Goal: Transaction & Acquisition: Purchase product/service

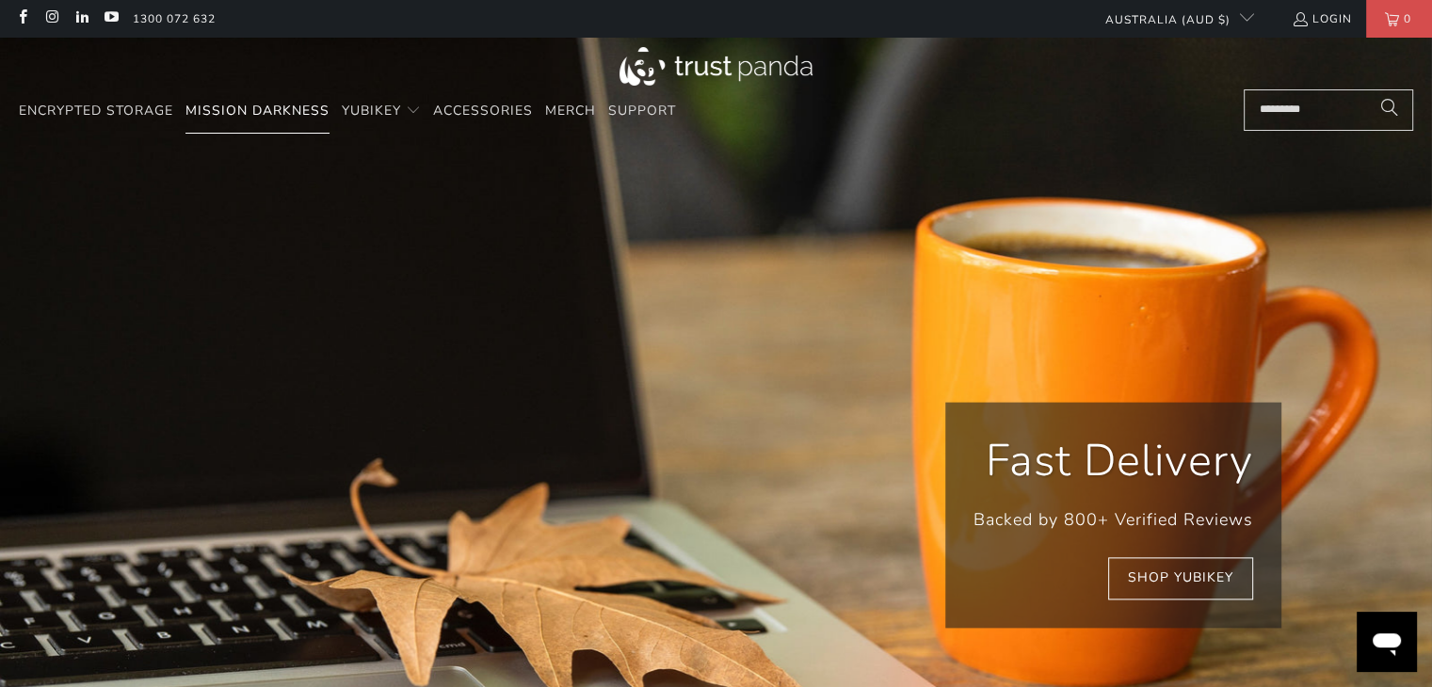
click at [270, 109] on span "Mission Darkness" at bounding box center [258, 111] width 144 height 18
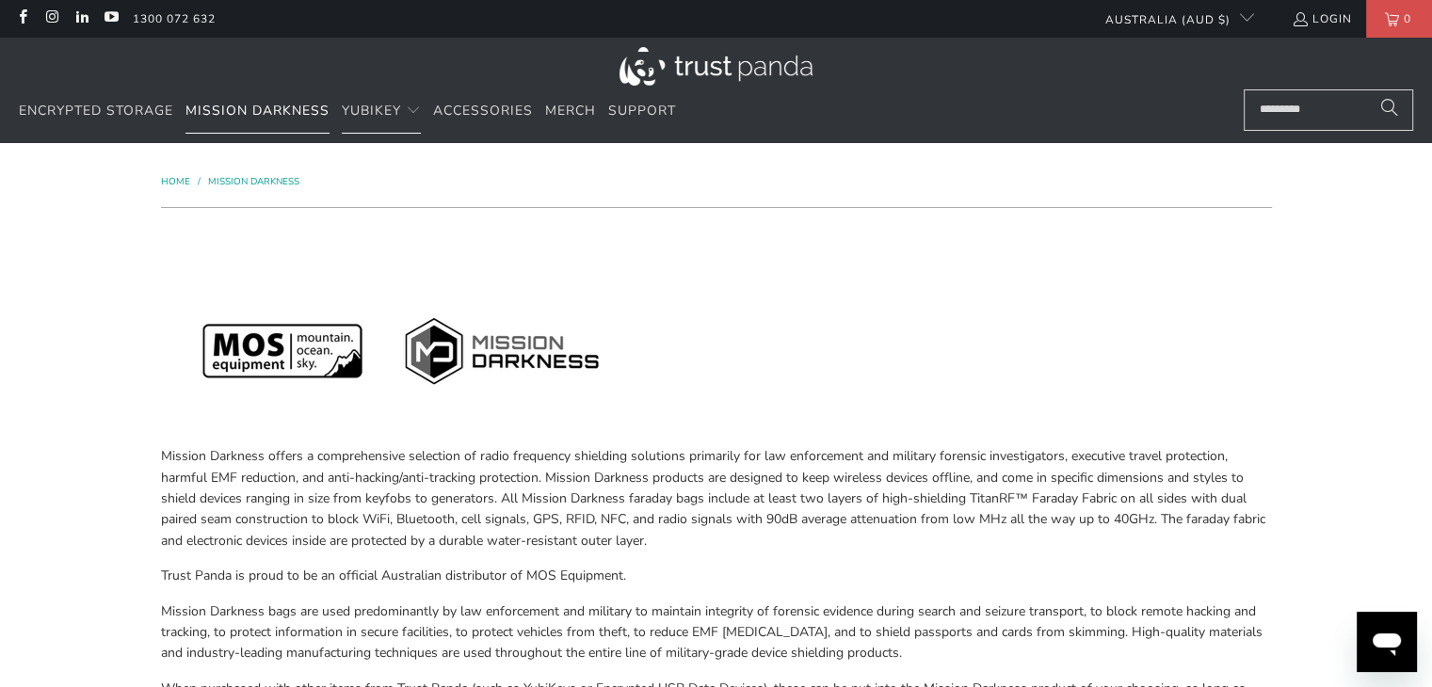
click at [286, 109] on span "Mission Darkness" at bounding box center [258, 111] width 144 height 18
click at [279, 108] on span "Mission Darkness" at bounding box center [258, 111] width 144 height 18
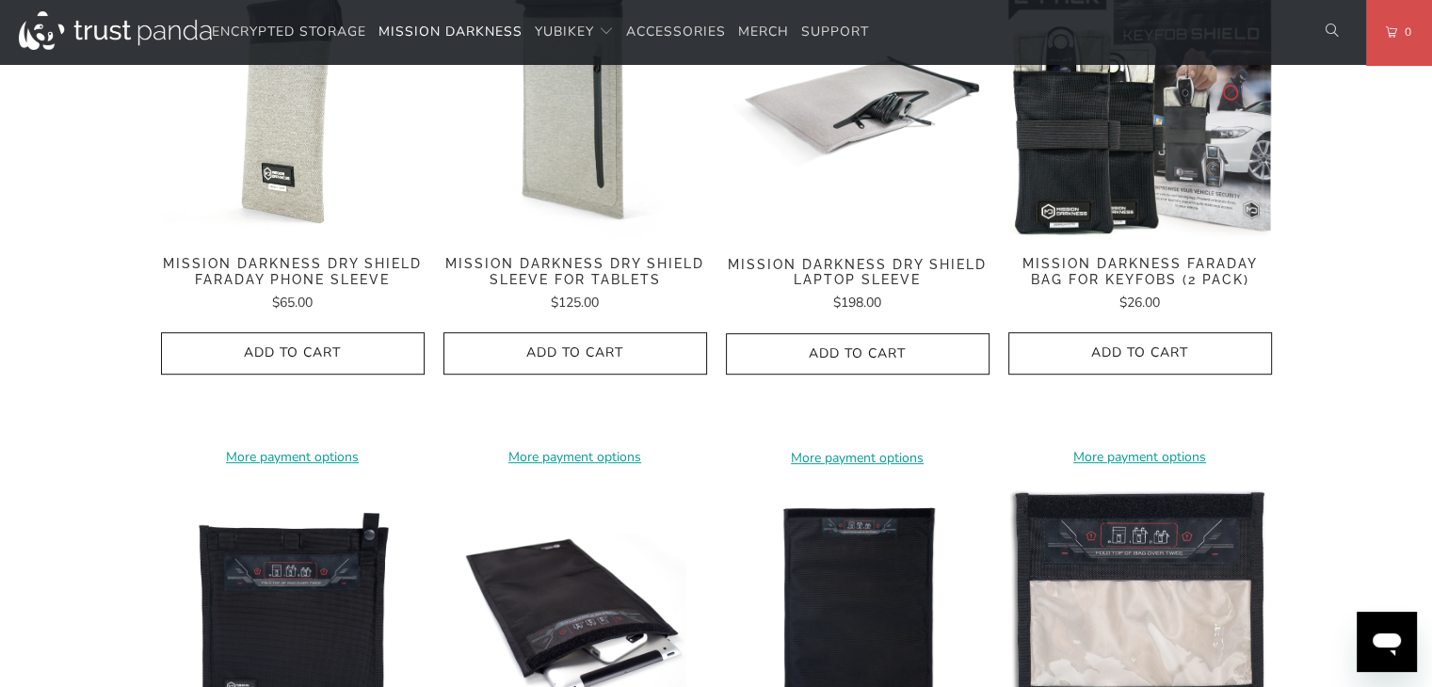
scroll to position [1130, 0]
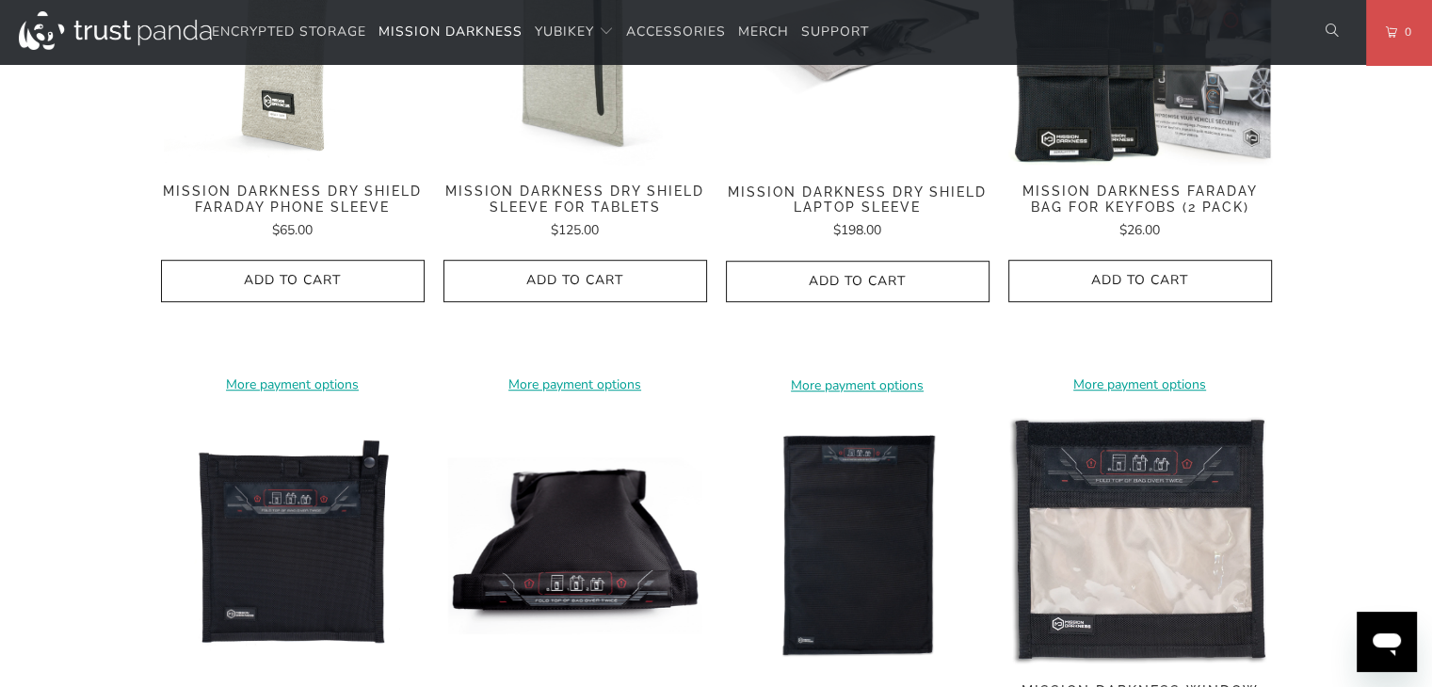
click at [582, 502] on img at bounding box center [576, 546] width 264 height 264
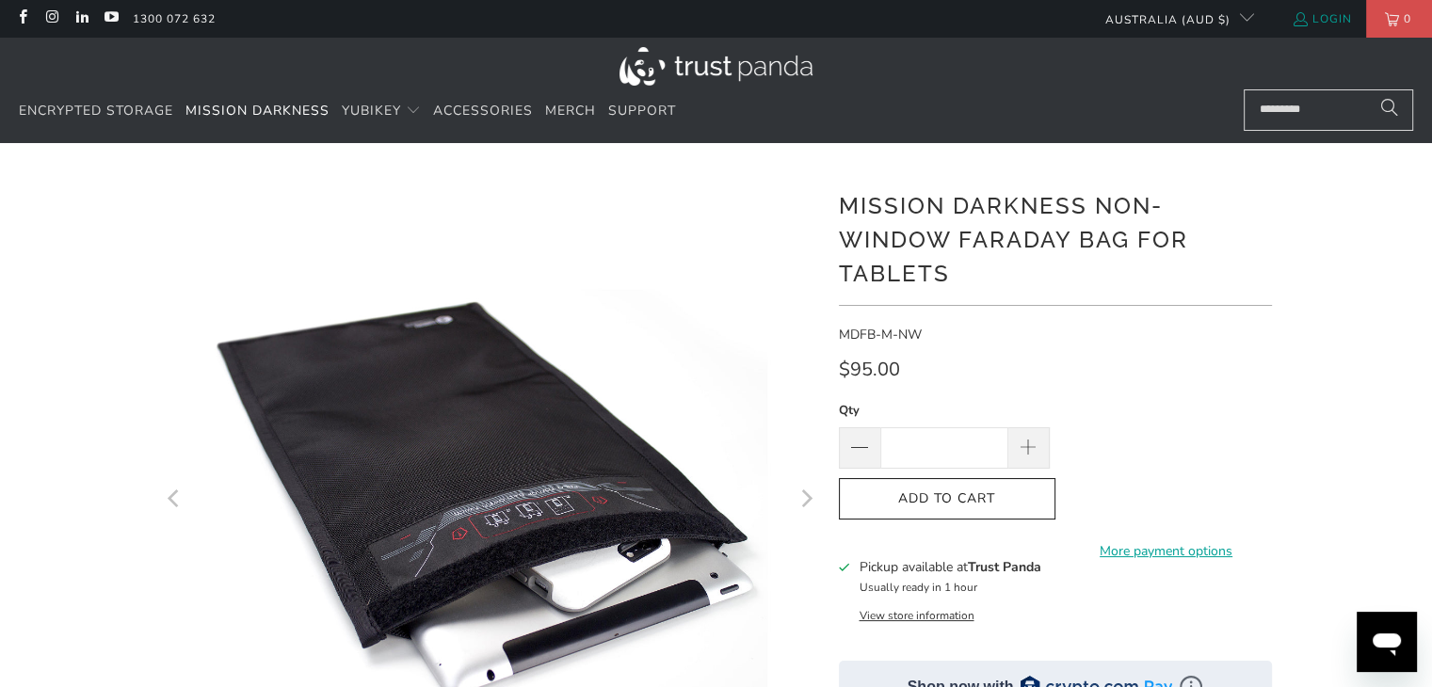
click at [1322, 17] on link "Login" at bounding box center [1322, 18] width 60 height 21
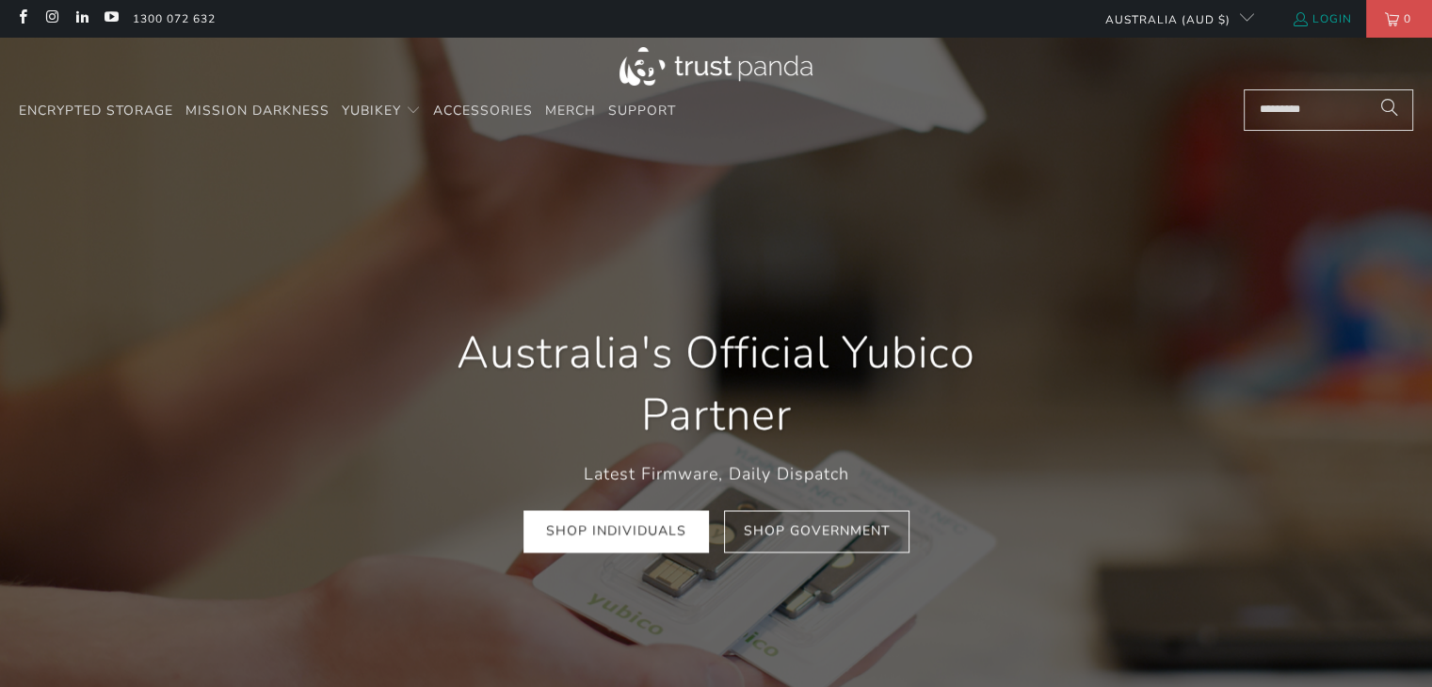
click at [1320, 18] on link "Login" at bounding box center [1322, 18] width 60 height 21
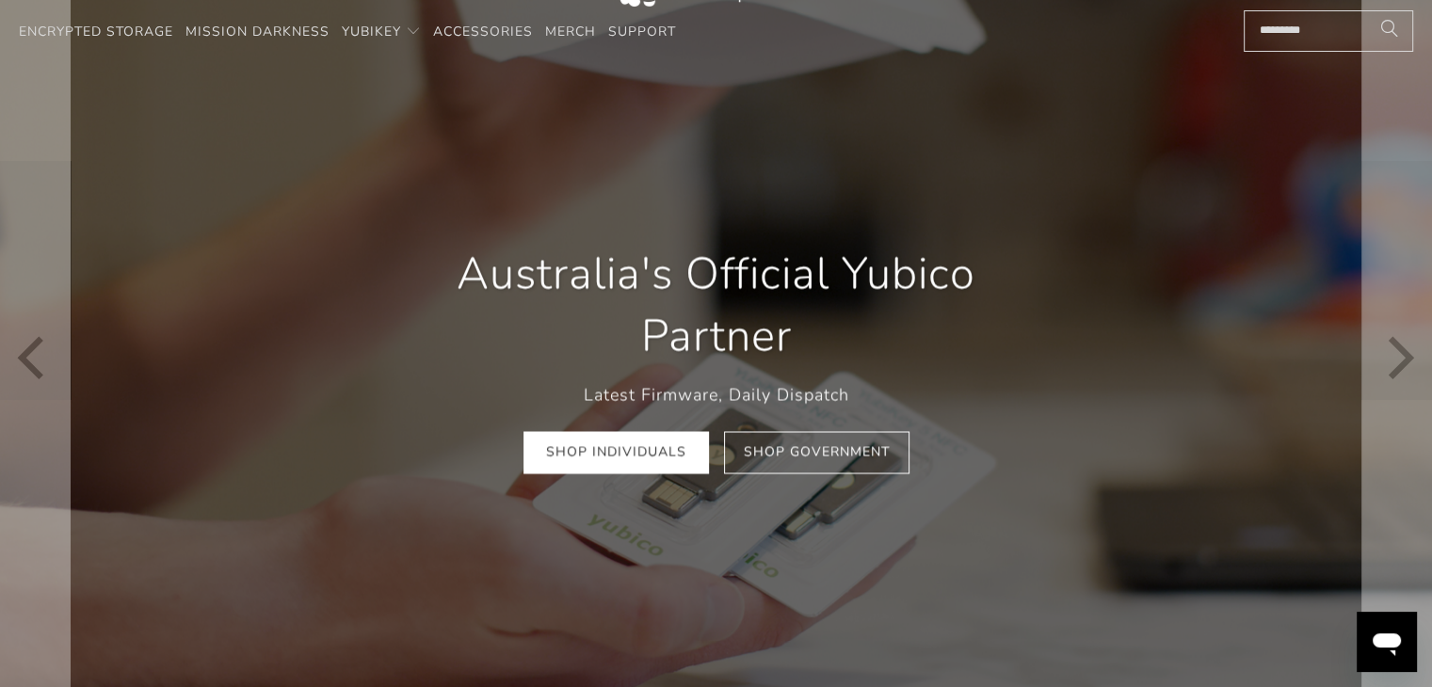
scroll to position [283, 0]
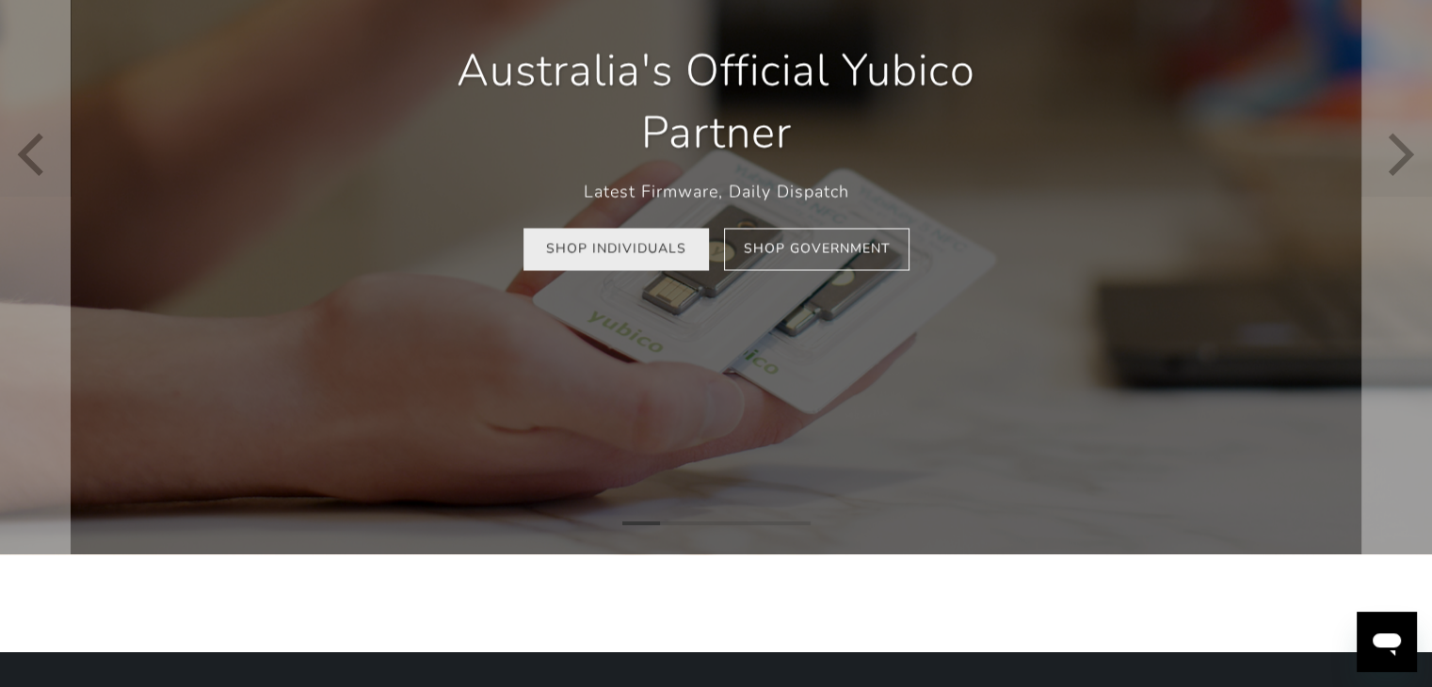
click at [622, 255] on link "Shop Individuals" at bounding box center [617, 250] width 186 height 42
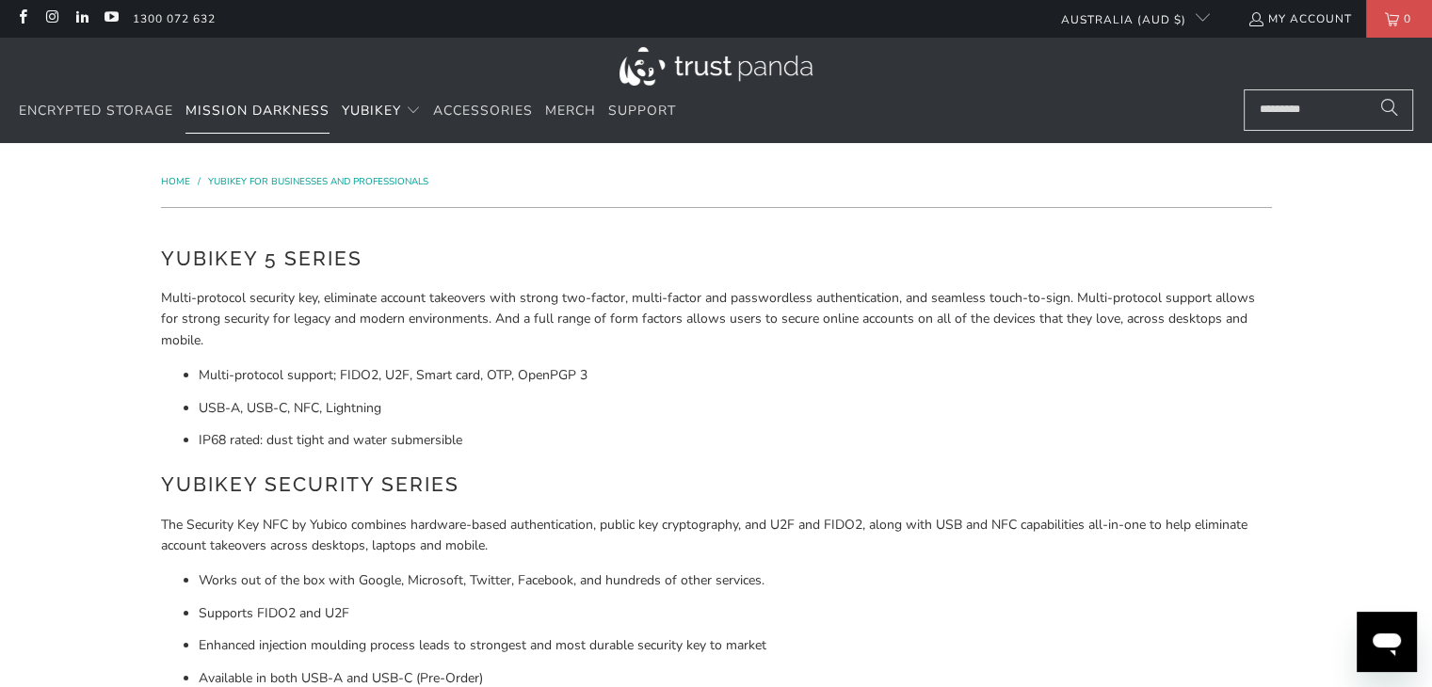
click at [258, 104] on span "Mission Darkness" at bounding box center [258, 111] width 144 height 18
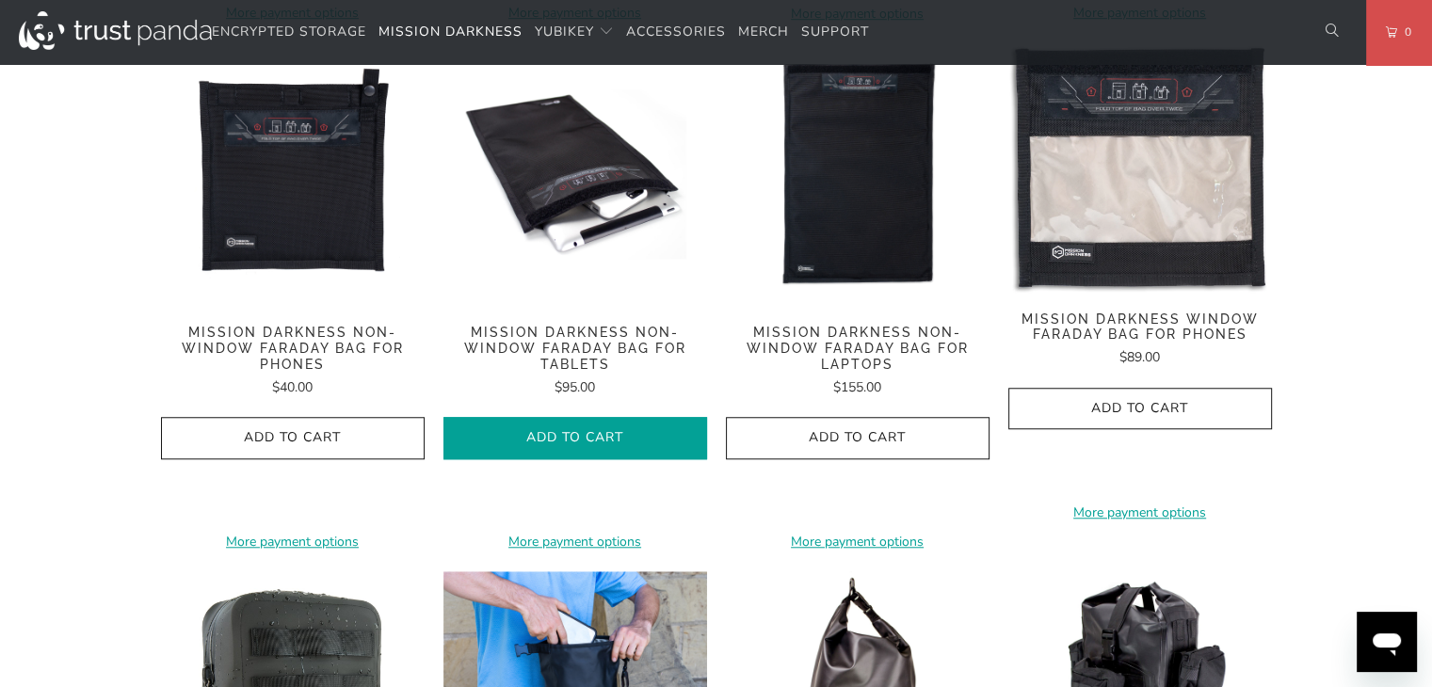
scroll to position [1507, 0]
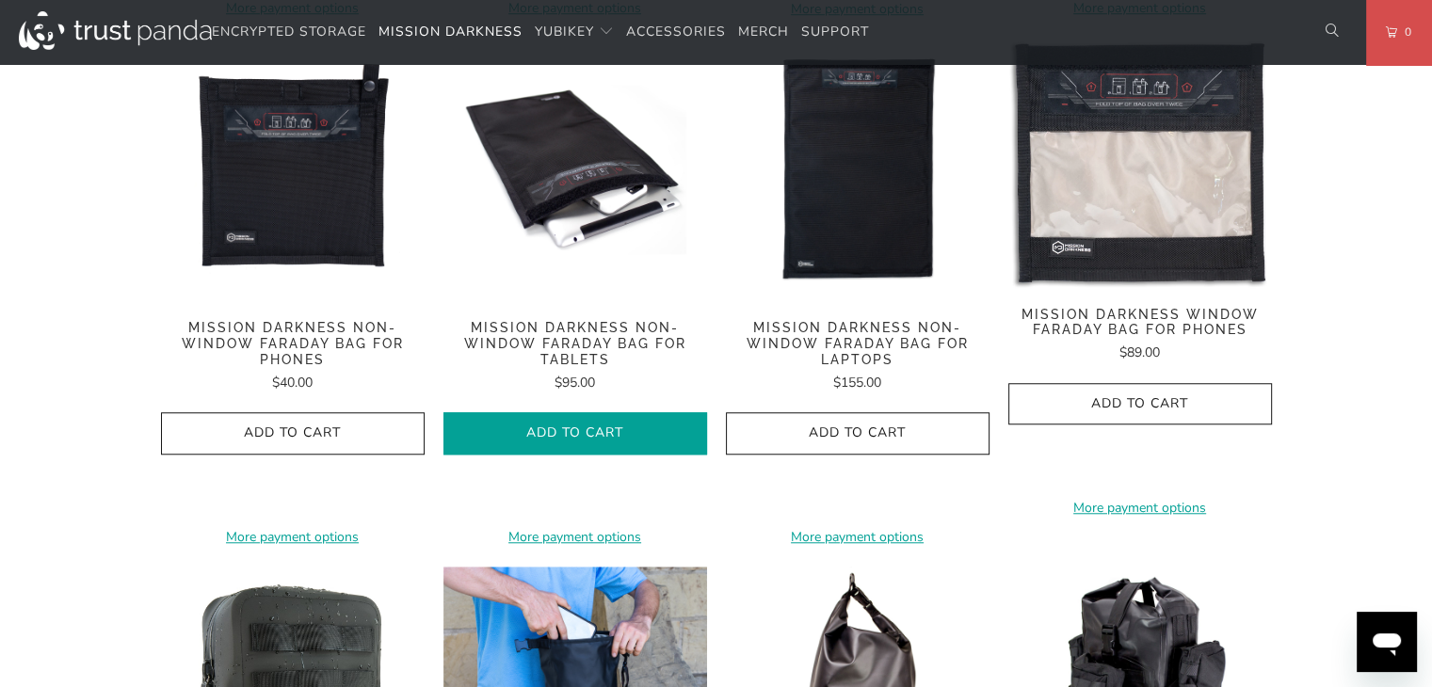
click at [631, 412] on button "Add to Cart" at bounding box center [576, 433] width 264 height 42
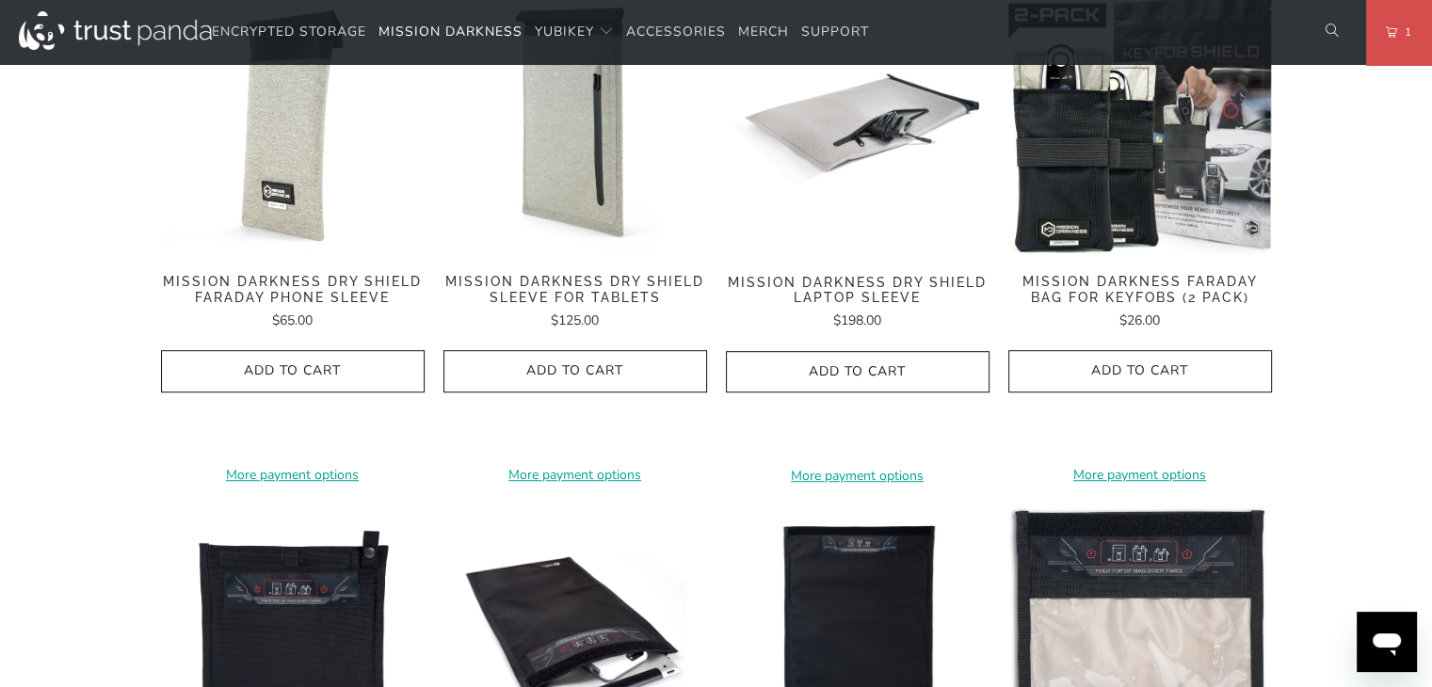
scroll to position [942, 0]
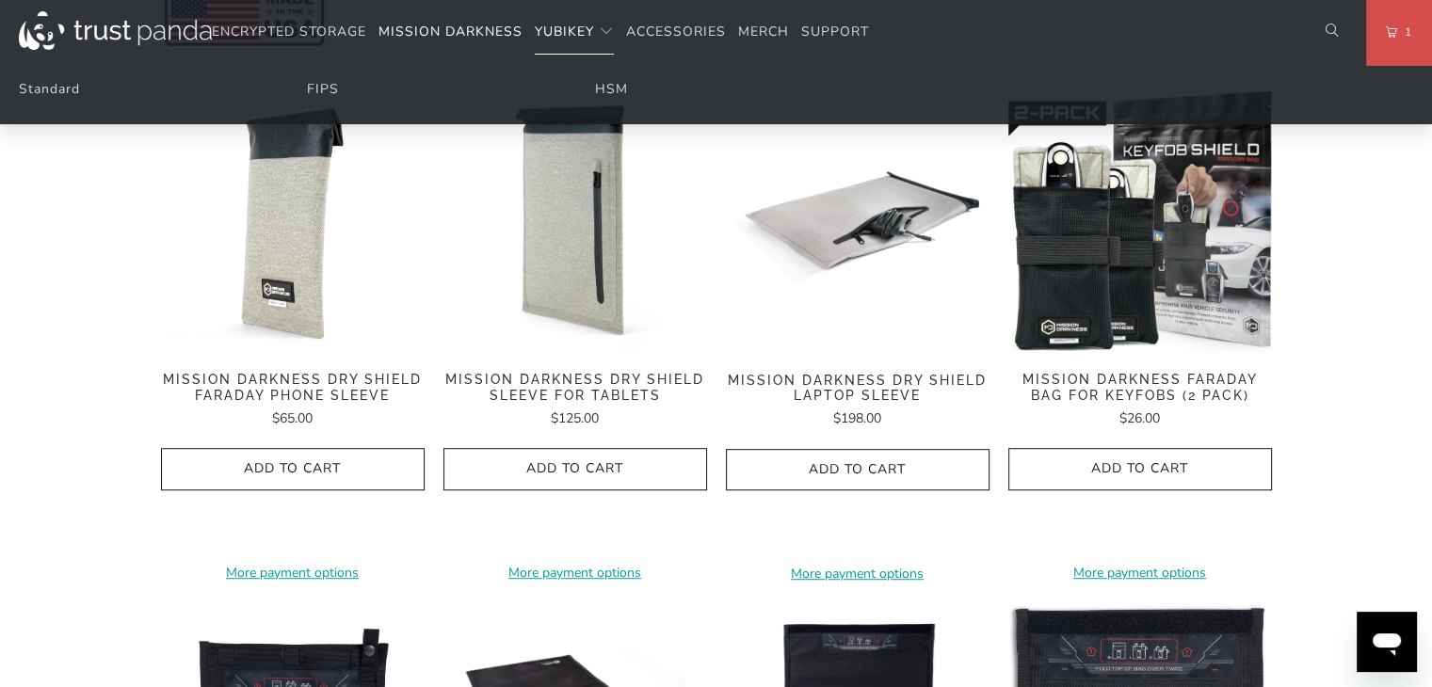
click at [578, 36] on span "YubiKey" at bounding box center [564, 32] width 59 height 18
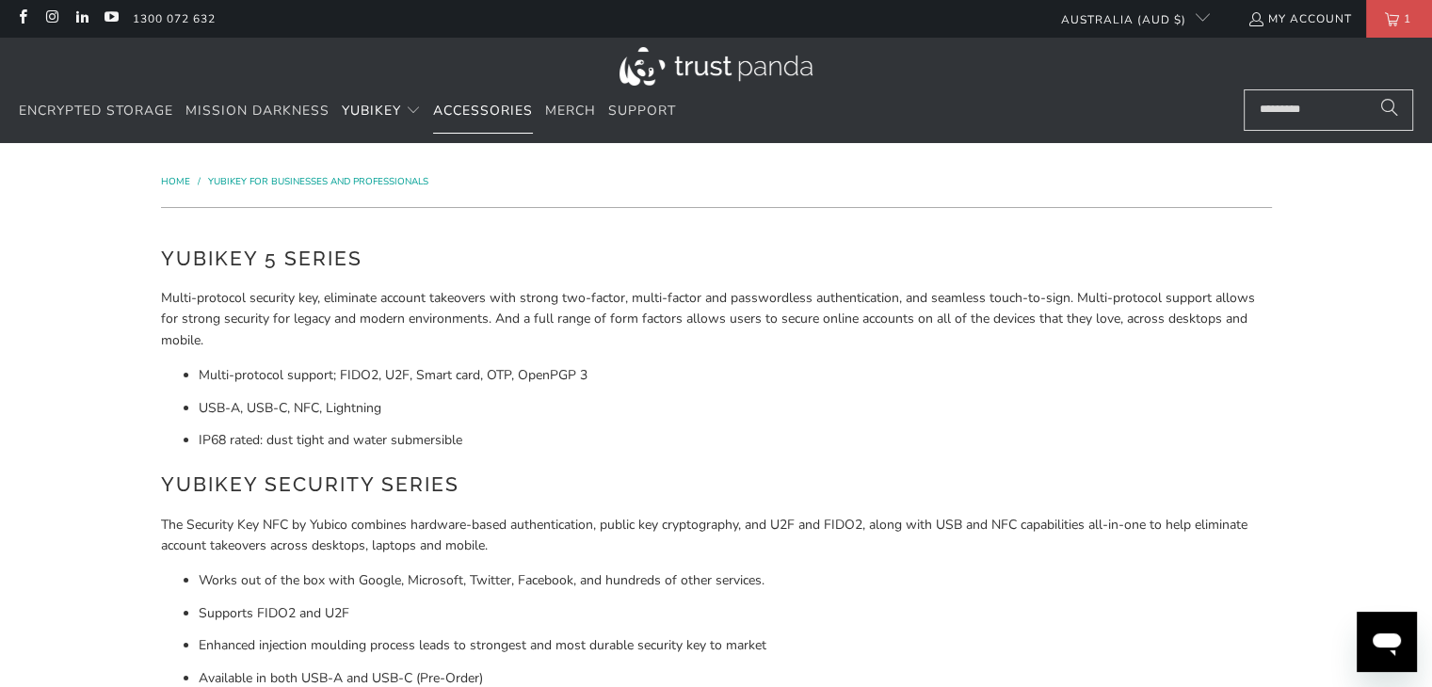
click at [500, 107] on span "Accessories" at bounding box center [483, 111] width 100 height 18
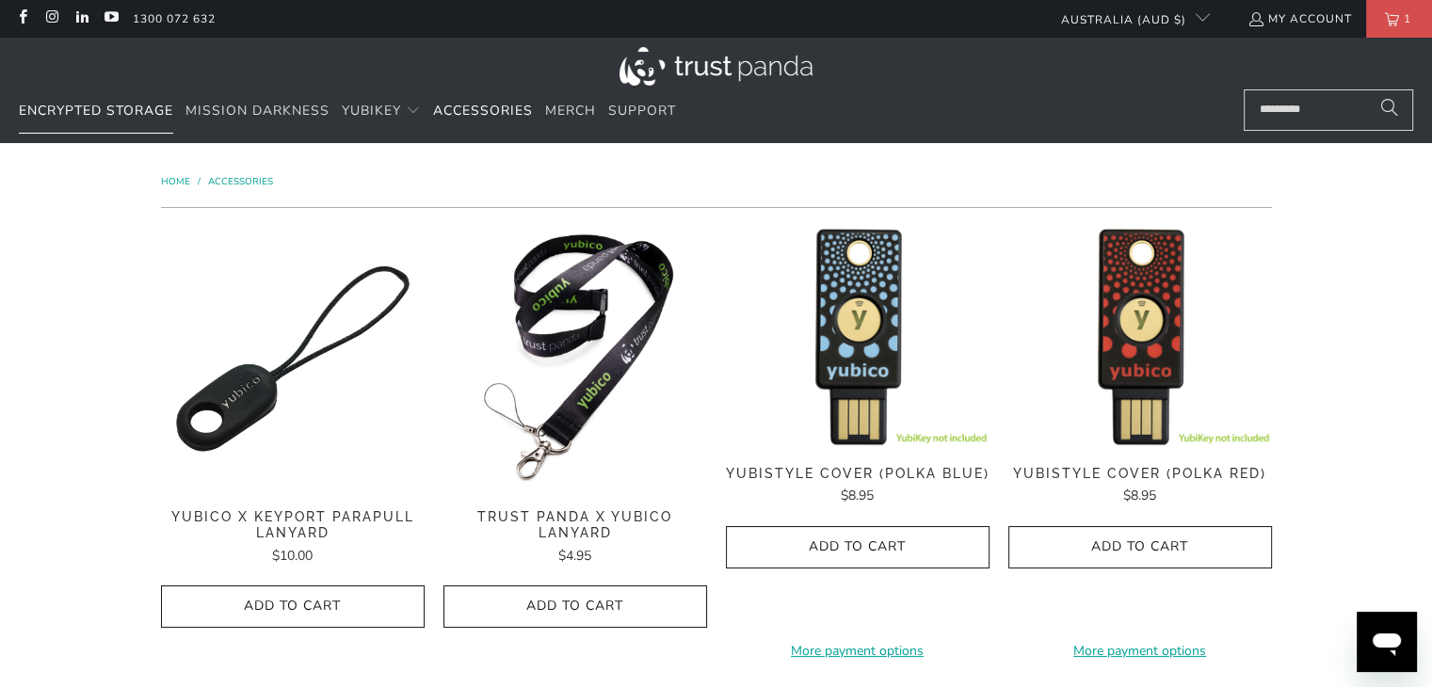
click at [140, 114] on span "Encrypted Storage" at bounding box center [96, 111] width 154 height 18
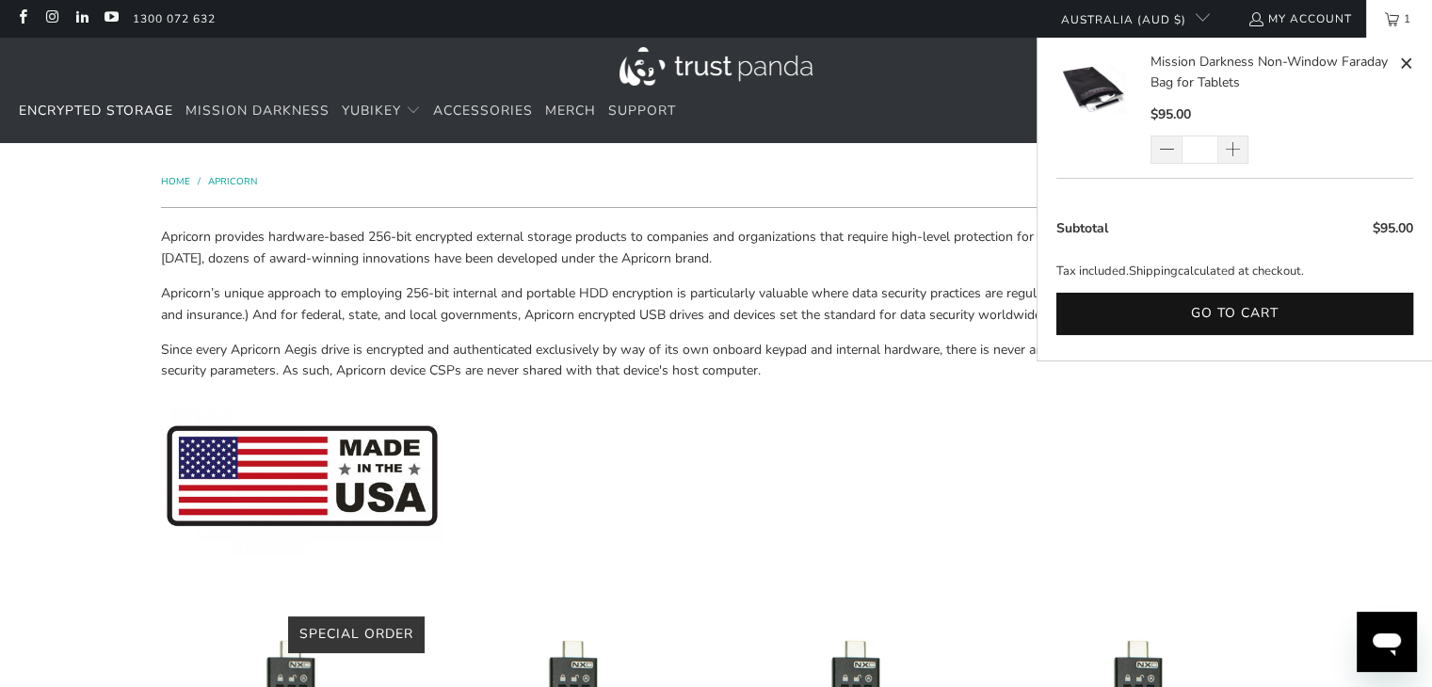
click at [1388, 19] on link "1" at bounding box center [1400, 19] width 66 height 38
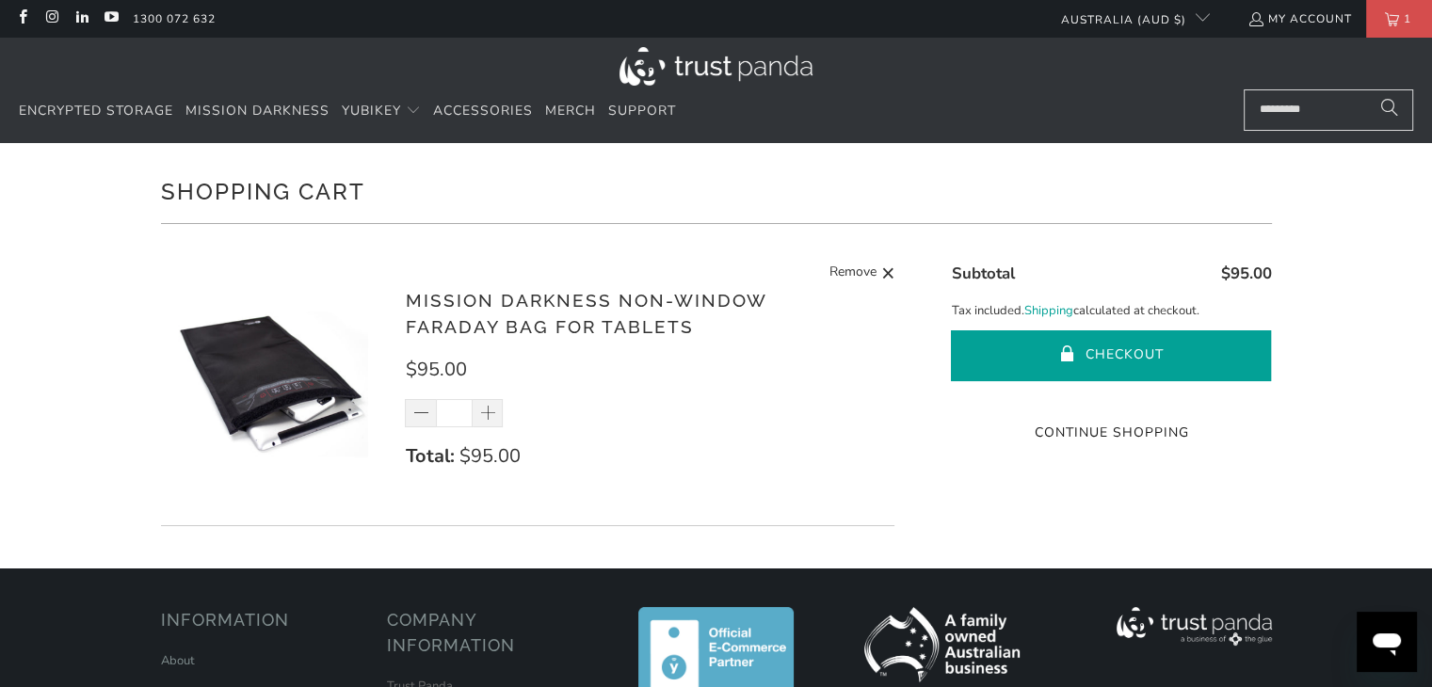
click at [1122, 355] on button "Checkout" at bounding box center [1111, 356] width 320 height 51
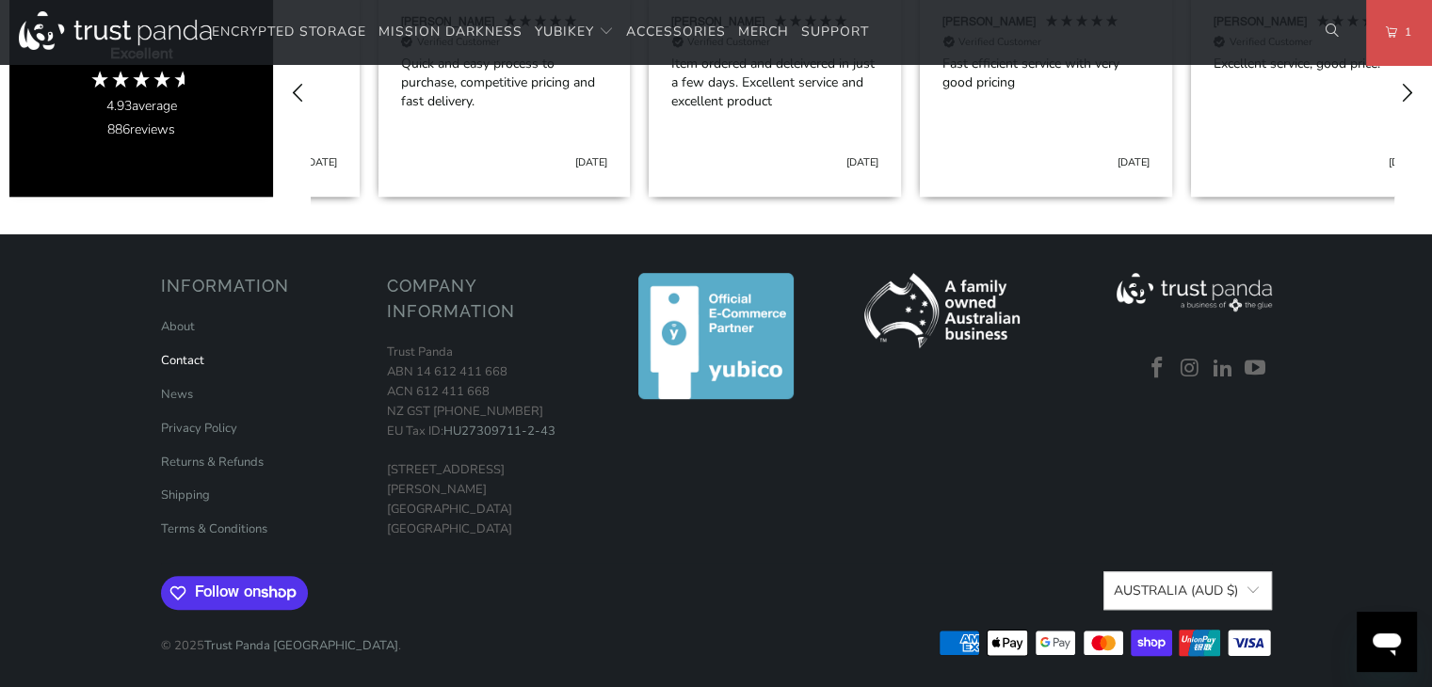
scroll to position [0, 542]
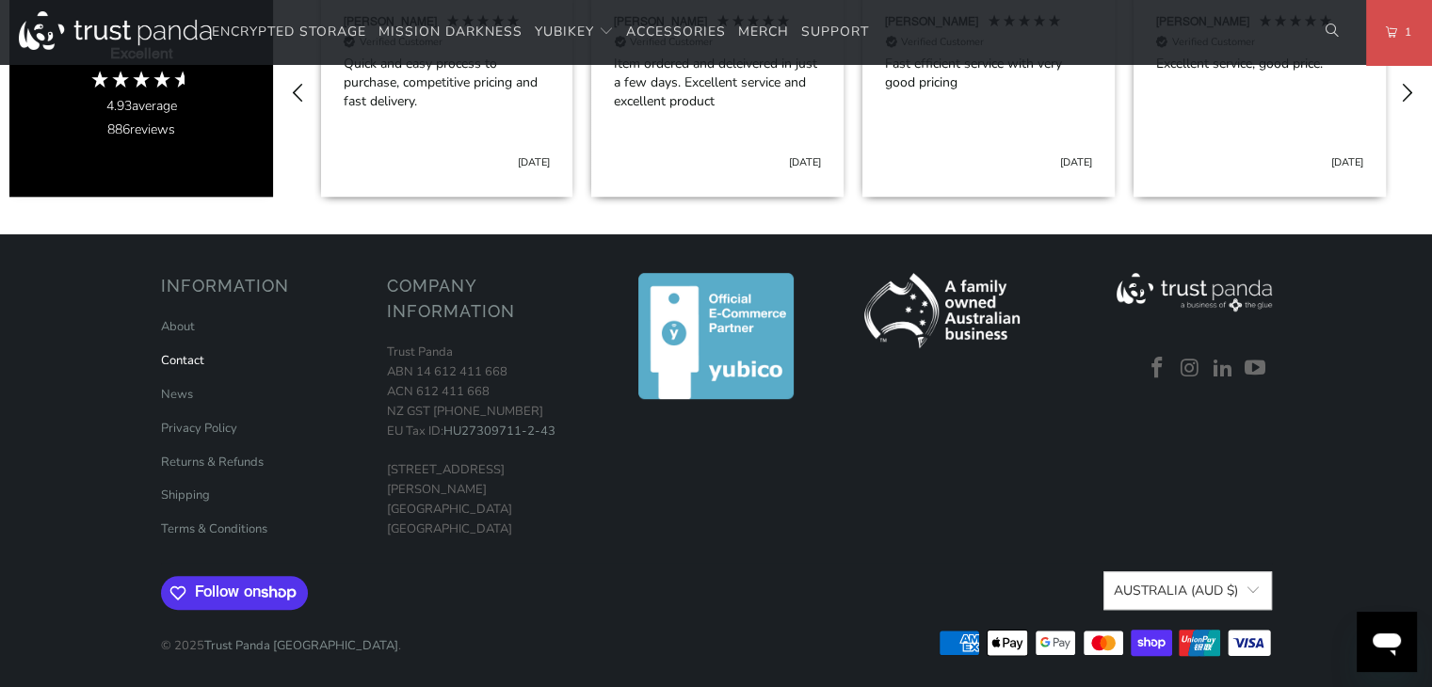
click at [196, 364] on link "Contact" at bounding box center [182, 360] width 43 height 17
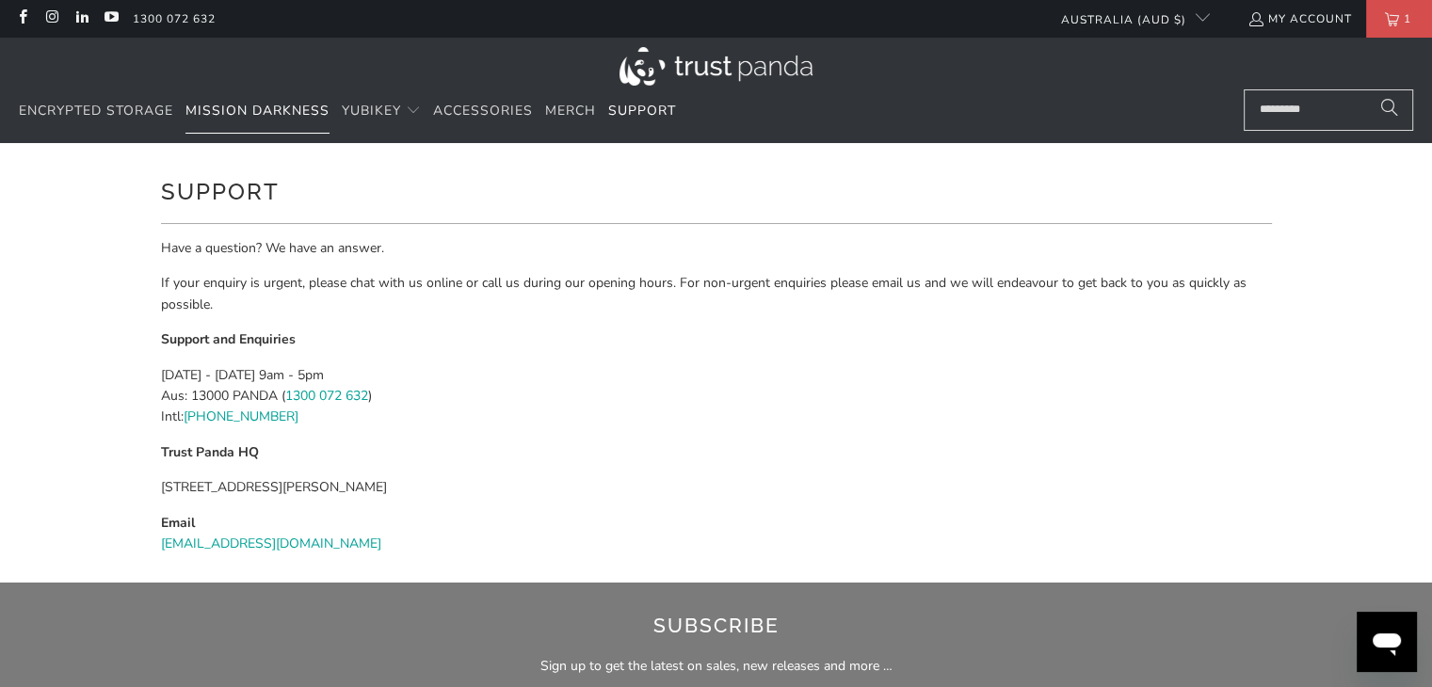
click at [226, 110] on span "Mission Darkness" at bounding box center [258, 111] width 144 height 18
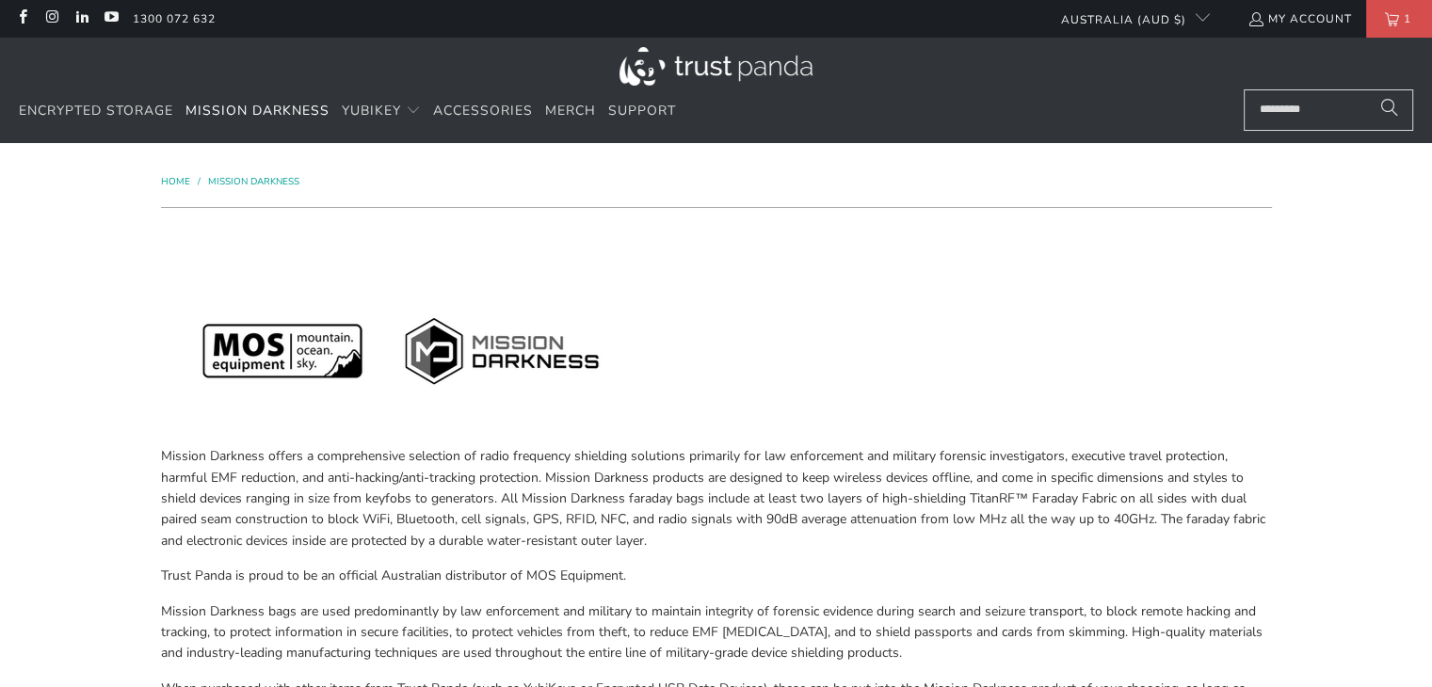
click at [1387, 19] on link "1" at bounding box center [1400, 19] width 66 height 38
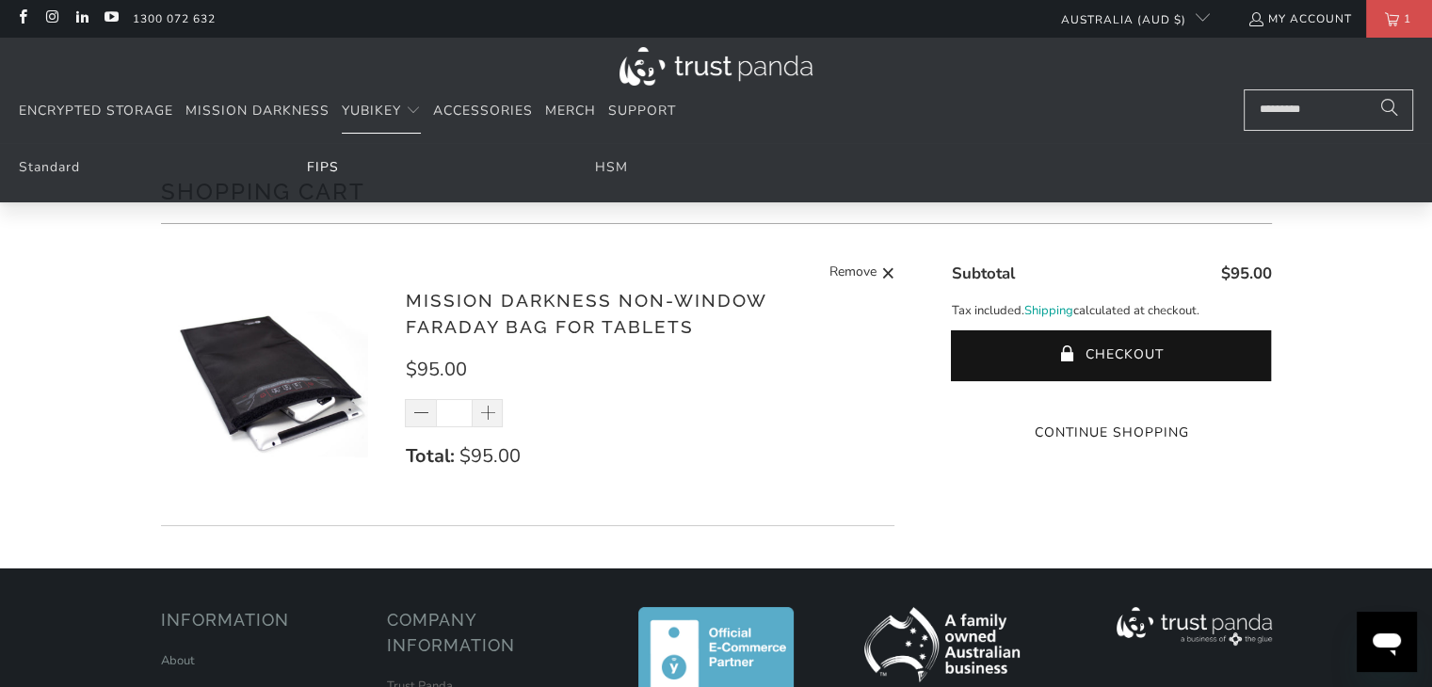
click at [316, 170] on link "FIPS" at bounding box center [323, 167] width 32 height 18
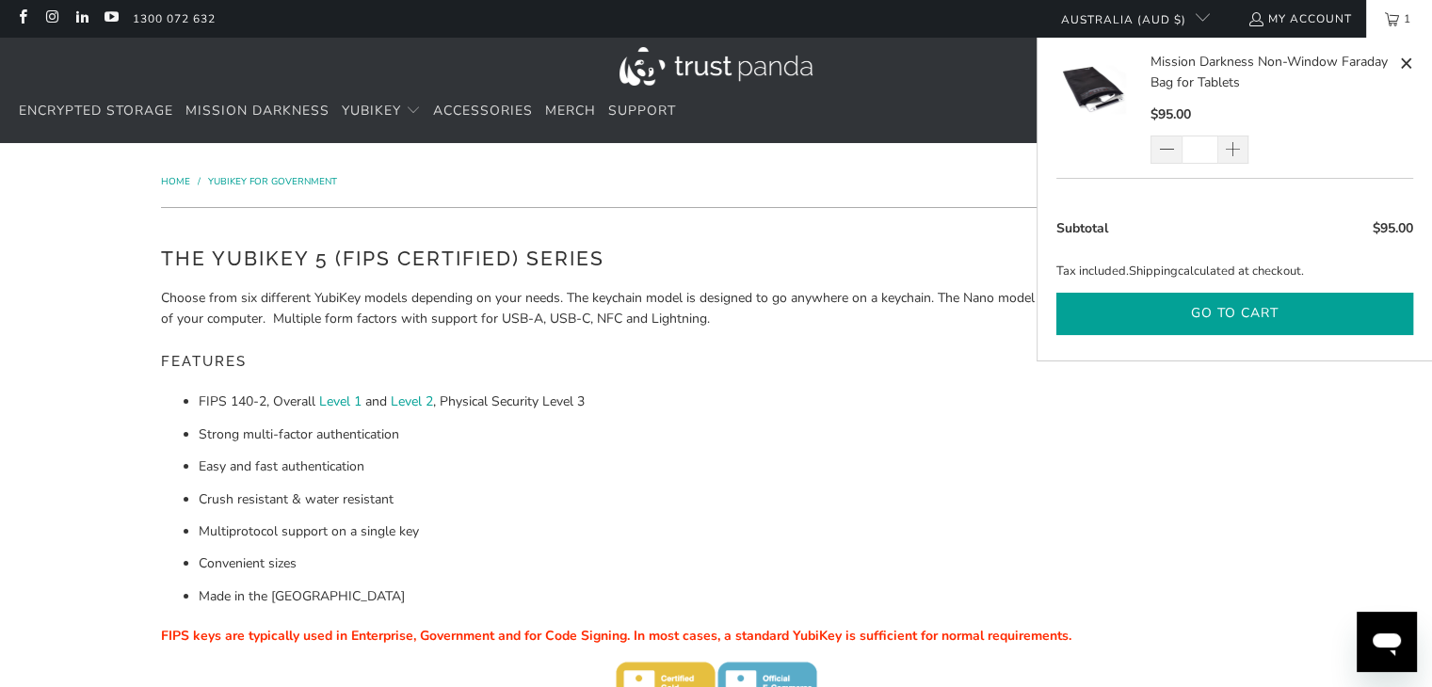
click at [1221, 312] on button "Go to cart" at bounding box center [1235, 314] width 357 height 42
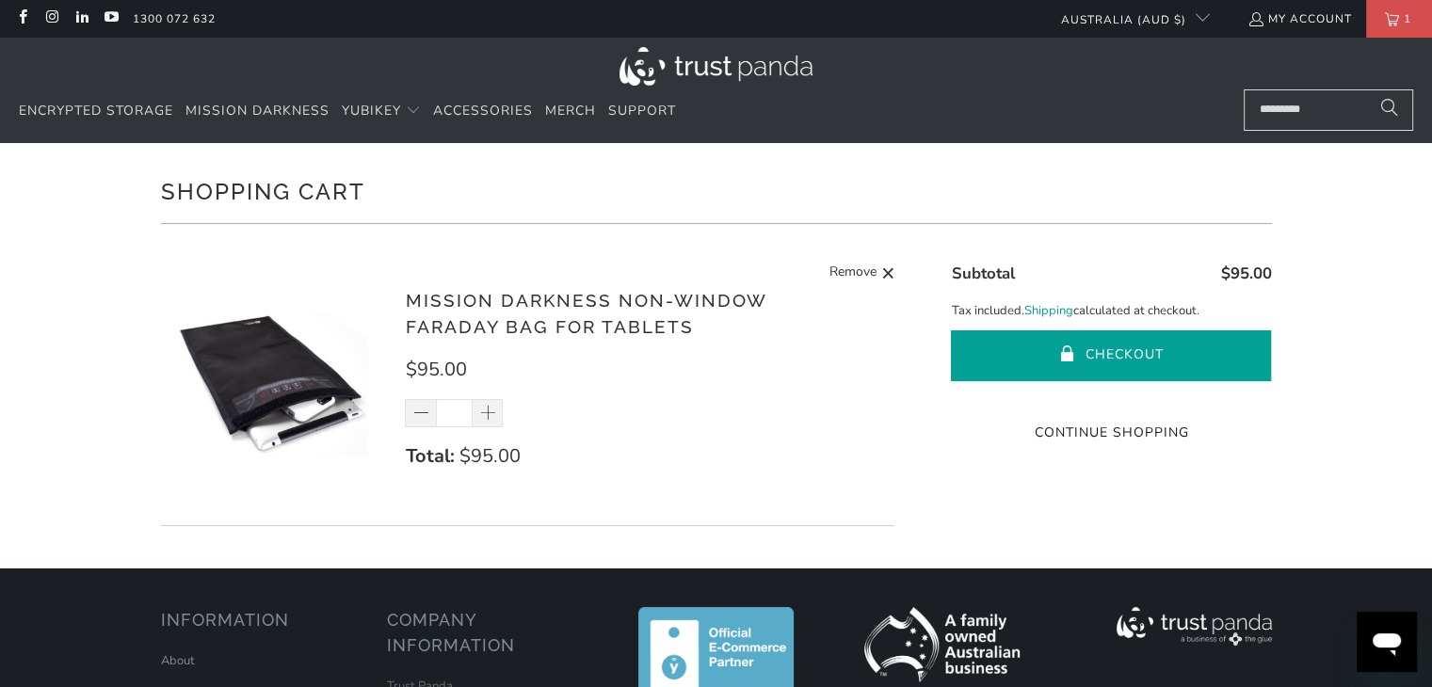
click at [1187, 356] on button "Checkout" at bounding box center [1111, 356] width 320 height 51
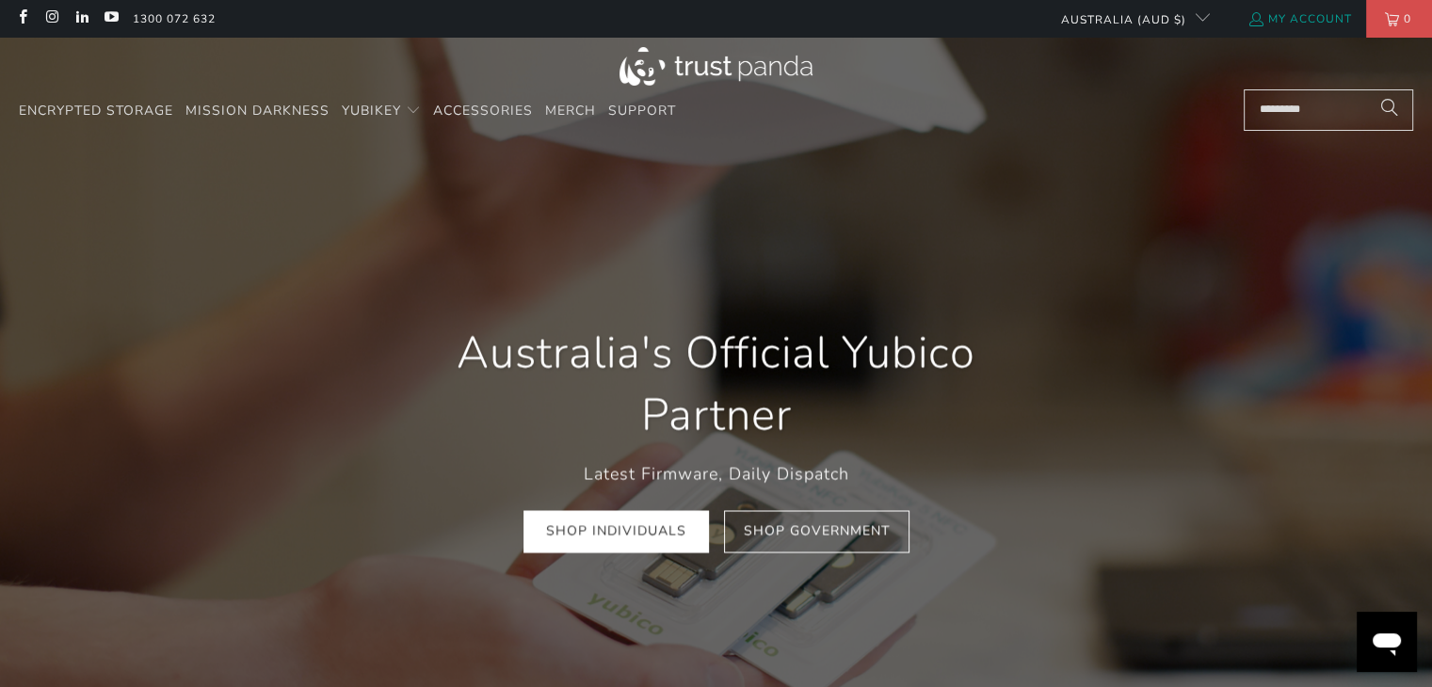
click at [1326, 16] on link "My Account" at bounding box center [1300, 18] width 105 height 21
